Goal: Task Accomplishment & Management: Manage account settings

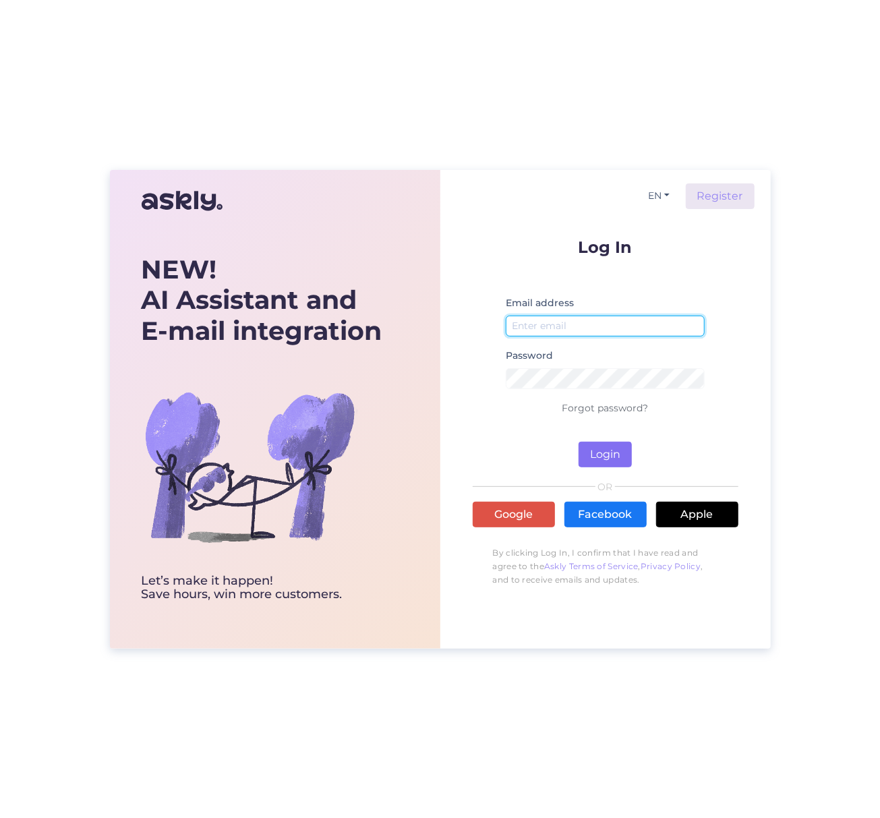
type input "[PERSON_NAME][EMAIL_ADDRESS][DOMAIN_NAME]"
click at [601, 456] on button "Login" at bounding box center [604, 455] width 53 height 26
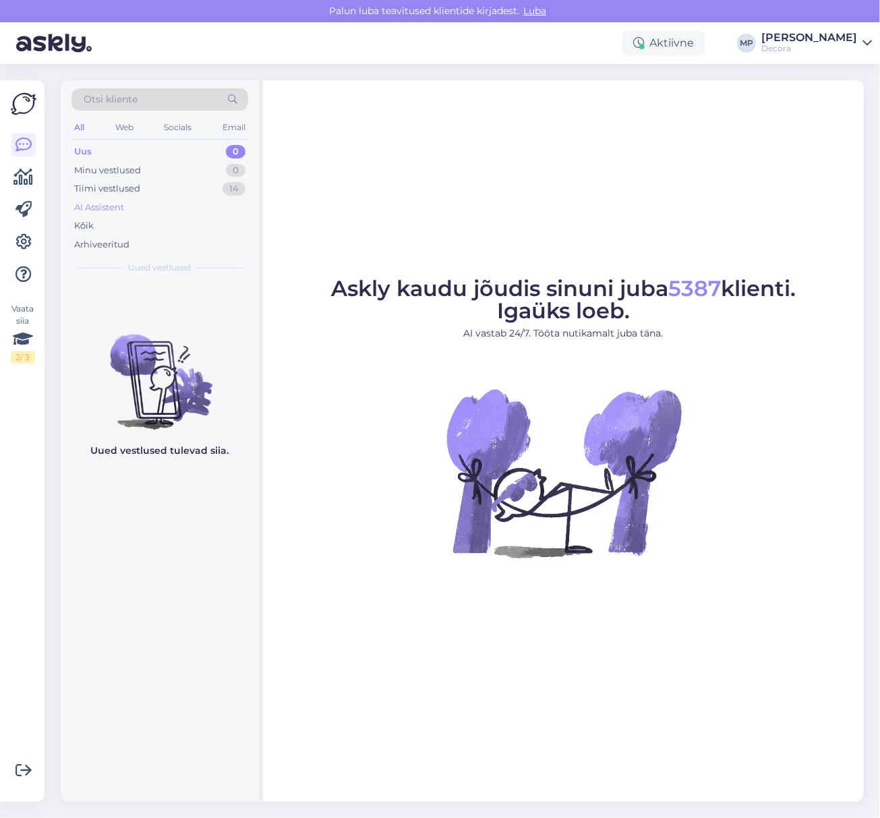
click at [84, 212] on div "AI Assistent" at bounding box center [99, 207] width 50 height 13
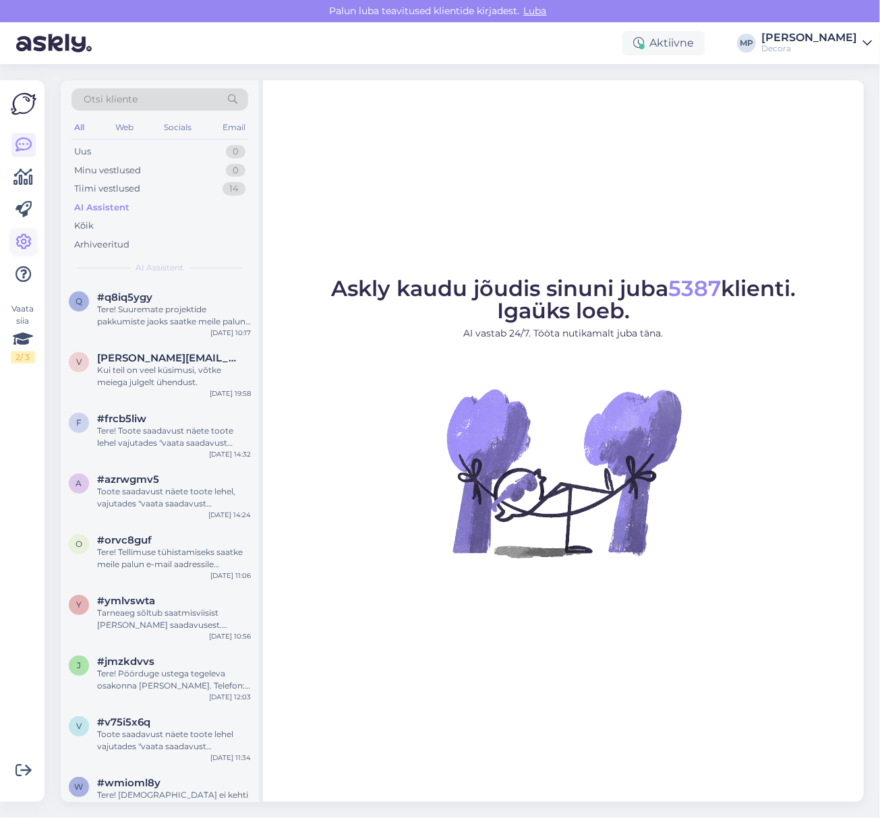
click at [32, 241] on link at bounding box center [23, 242] width 24 height 24
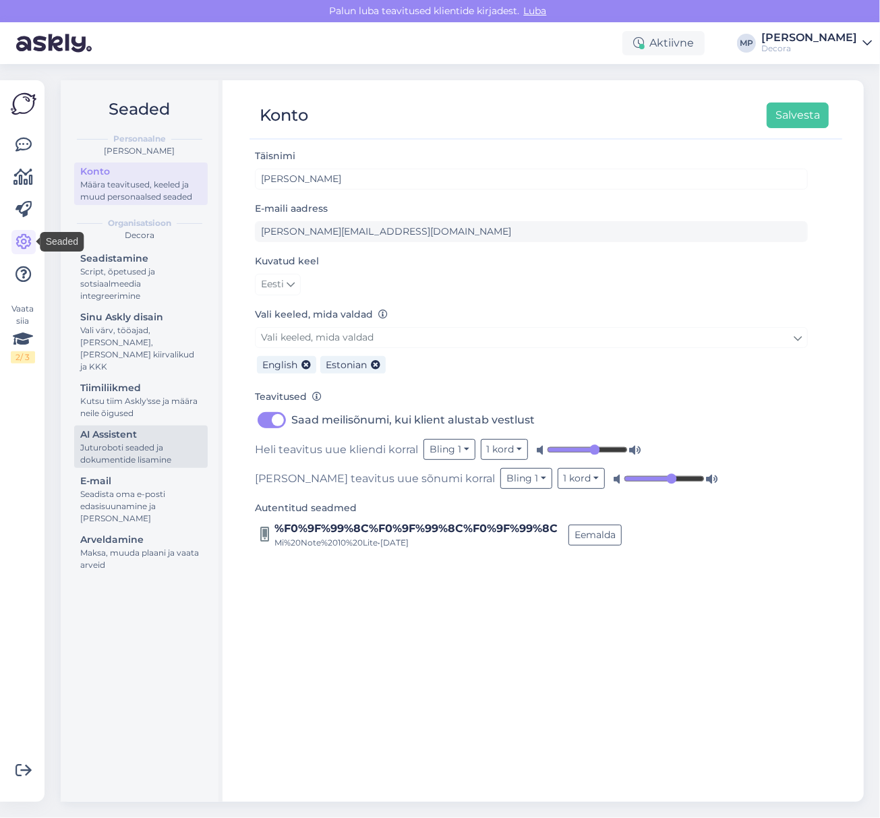
click at [113, 442] on div "Juturoboti seaded ja dokumentide lisamine" at bounding box center [140, 454] width 121 height 24
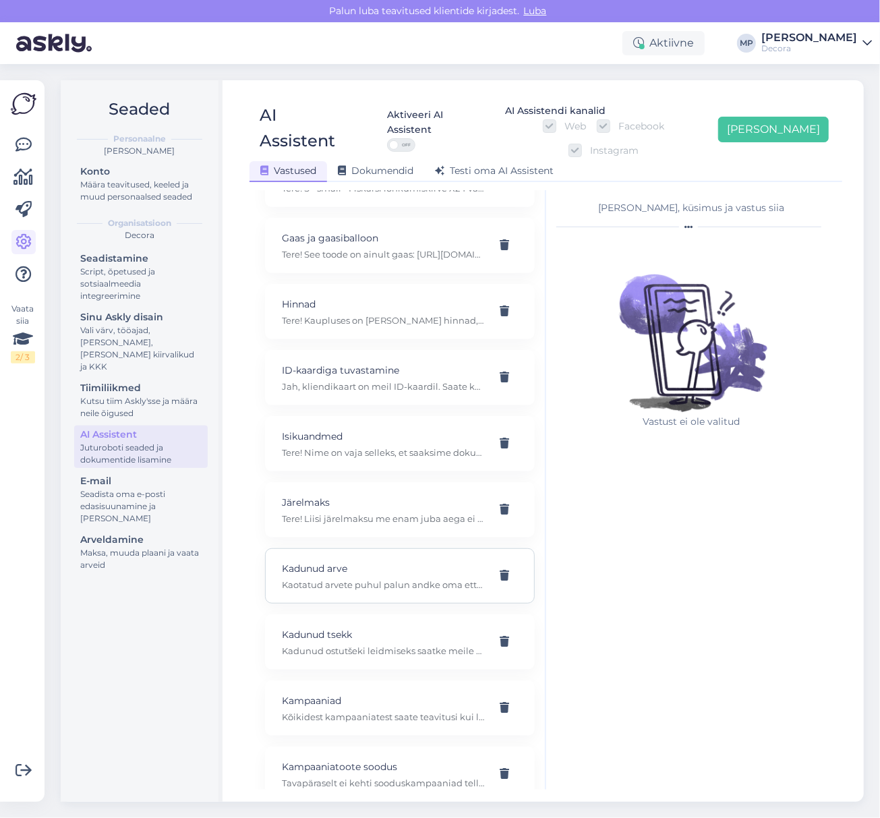
scroll to position [629, 0]
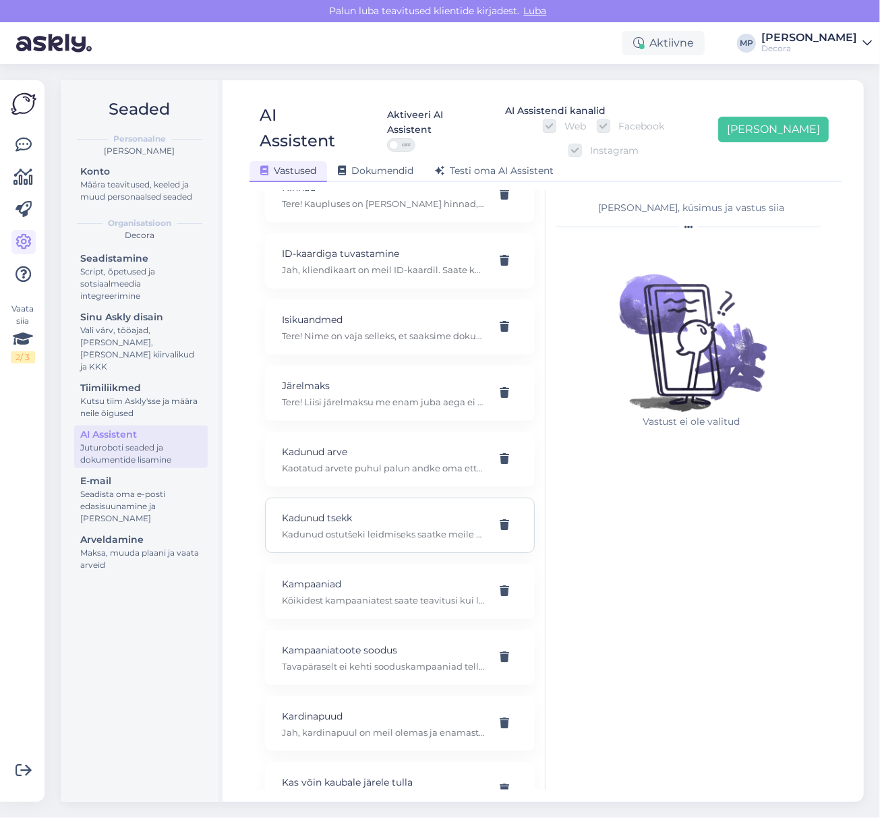
click at [313, 528] on p "Kadunud ostutšeki leidmiseks saatke meile palun infot juurde, millal oli ostuku…" at bounding box center [384, 534] width 204 height 12
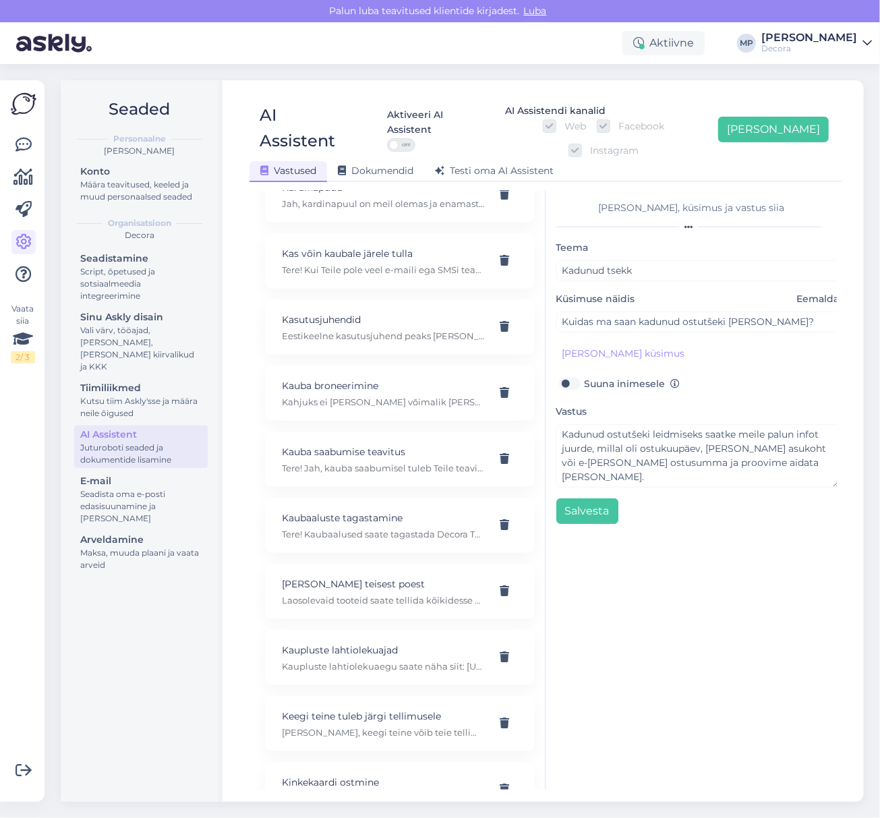
scroll to position [1168, 0]
